Goal: Transaction & Acquisition: Purchase product/service

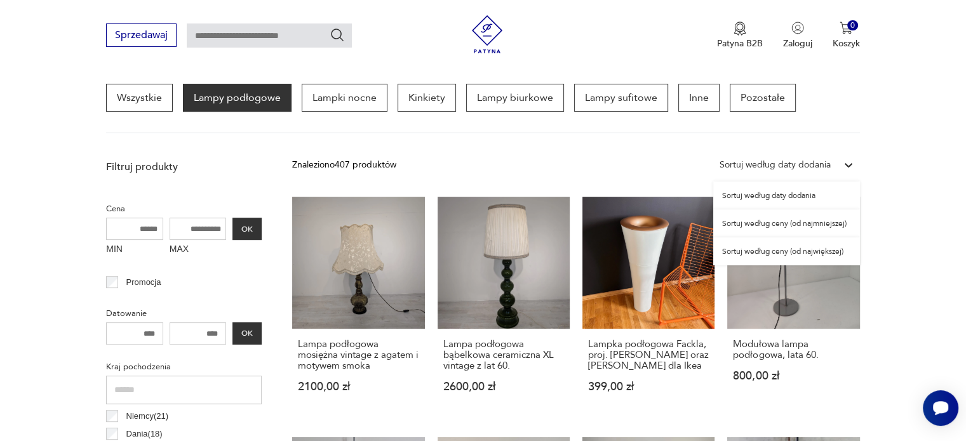
click at [832, 223] on div "Sortuj według ceny (od najmniejszej)" at bounding box center [786, 224] width 147 height 28
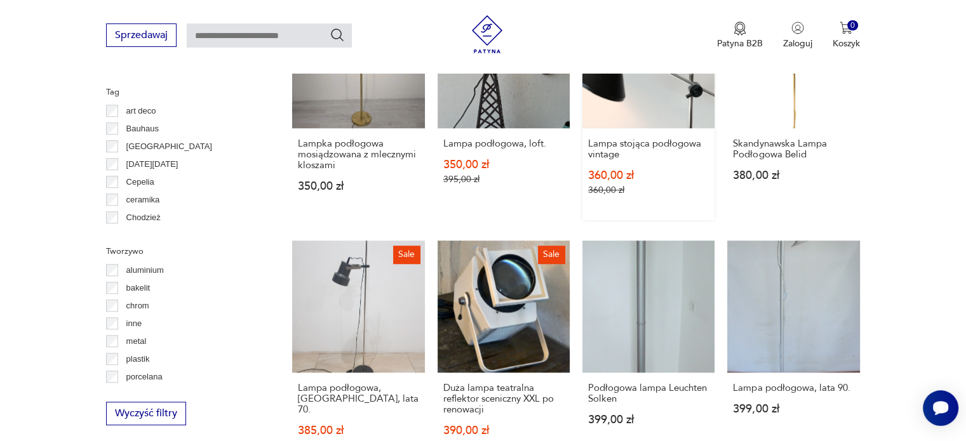
scroll to position [1145, 0]
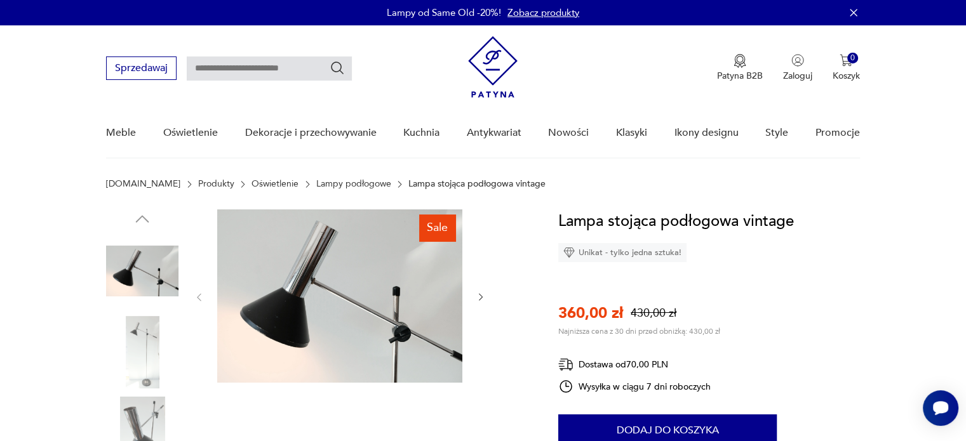
scroll to position [105, 0]
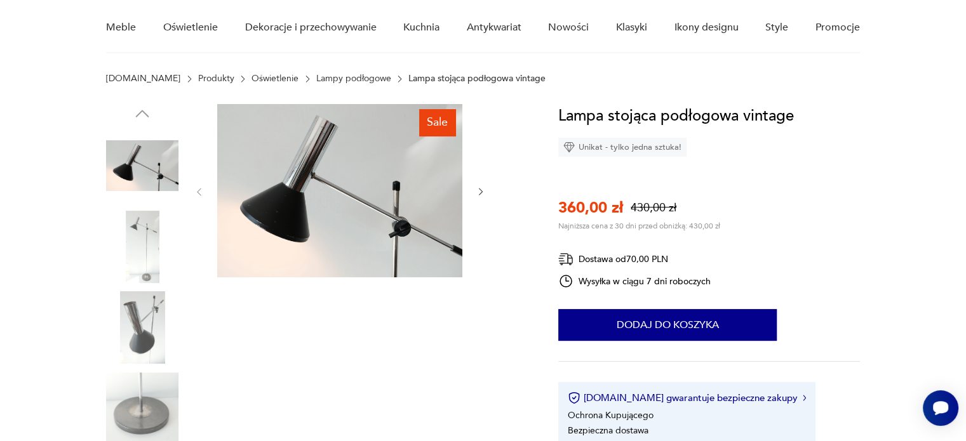
click at [132, 319] on img at bounding box center [142, 327] width 72 height 72
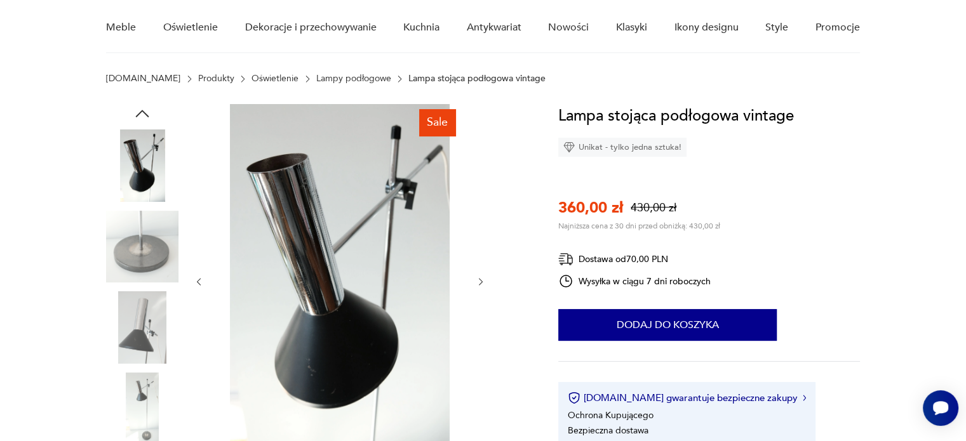
click at [135, 246] on img at bounding box center [142, 247] width 72 height 72
